Goal: Find specific page/section: Find specific page/section

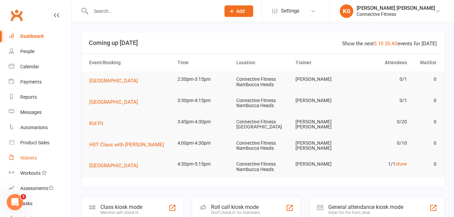
click at [26, 158] on div "Waivers" at bounding box center [28, 157] width 17 height 5
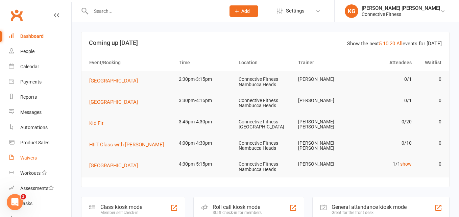
select select "100"
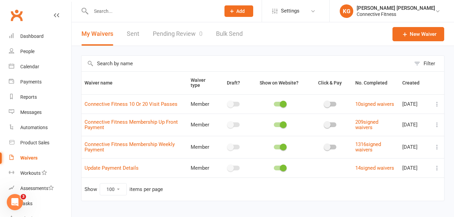
click at [164, 28] on link "Pending Review 0" at bounding box center [178, 33] width 50 height 23
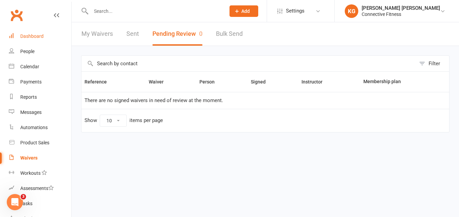
click at [33, 36] on div "Dashboard" at bounding box center [31, 35] width 23 height 5
